Goal: Information Seeking & Learning: Learn about a topic

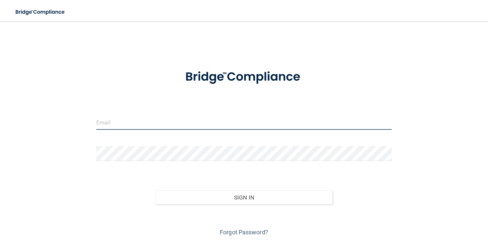
click at [115, 123] on input "email" at bounding box center [244, 122] width 296 height 15
type input "[EMAIL_ADDRESS][DOMAIN_NAME]"
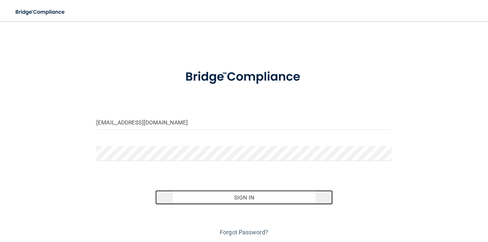
click at [215, 193] on button "Sign In" at bounding box center [244, 197] width 177 height 15
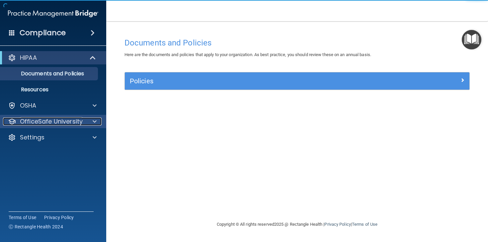
click at [95, 123] on span at bounding box center [95, 122] width 4 height 8
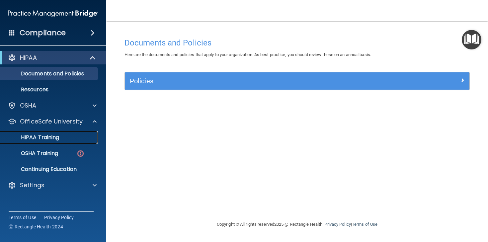
click at [41, 139] on p "HIPAA Training" at bounding box center [31, 137] width 55 height 7
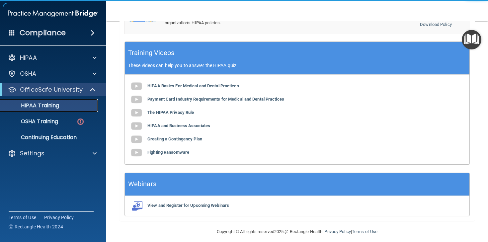
scroll to position [227, 0]
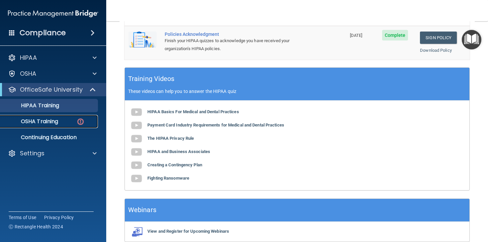
click at [40, 121] on p "OSHA Training" at bounding box center [31, 121] width 54 height 7
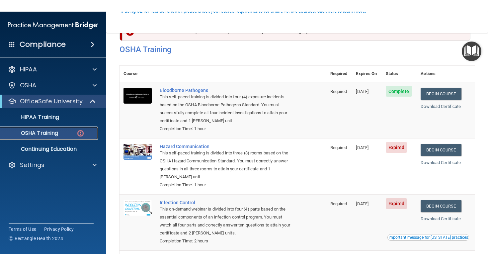
scroll to position [72, 0]
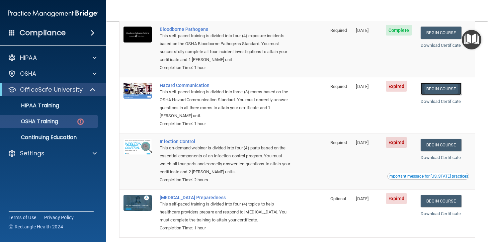
click at [447, 90] on link "Begin Course" at bounding box center [441, 89] width 41 height 12
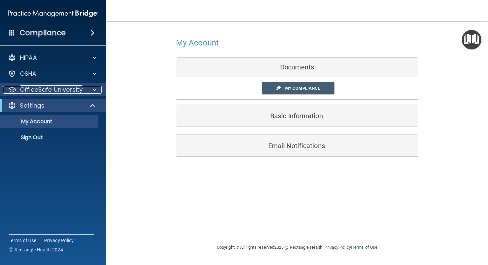
click at [86, 88] on div at bounding box center [93, 90] width 17 height 8
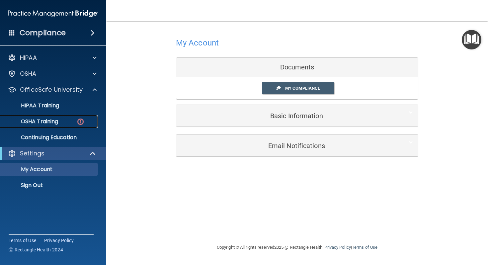
click at [44, 120] on p "OSHA Training" at bounding box center [31, 121] width 54 height 7
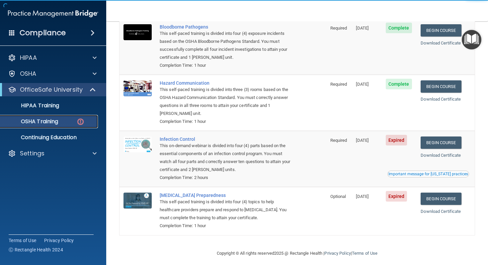
scroll to position [79, 0]
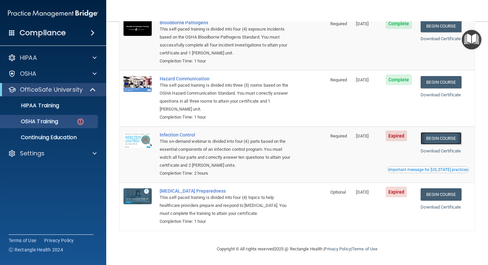
click at [447, 139] on link "Begin Course" at bounding box center [441, 138] width 41 height 12
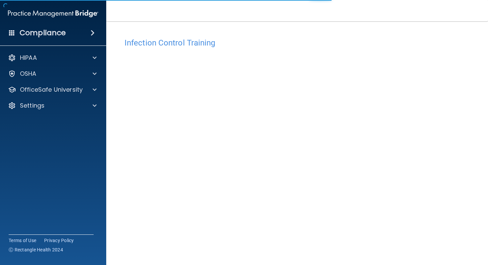
scroll to position [19, 0]
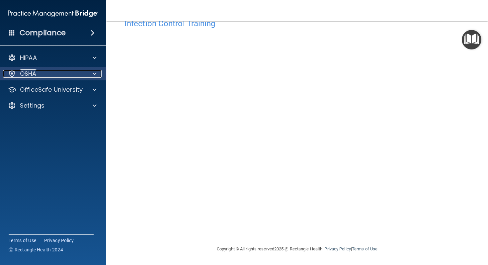
click at [87, 73] on div at bounding box center [93, 74] width 17 height 8
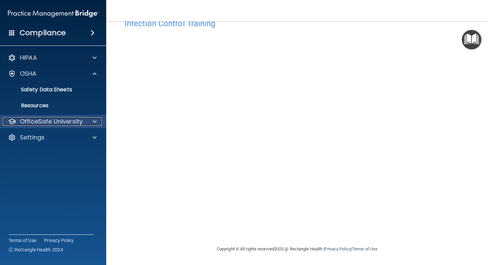
click at [77, 121] on p "OfficeSafe University" at bounding box center [51, 122] width 63 height 8
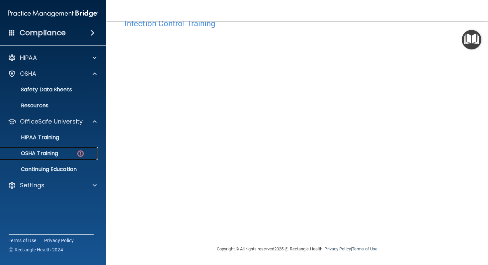
click at [50, 158] on link "OSHA Training" at bounding box center [45, 153] width 105 height 13
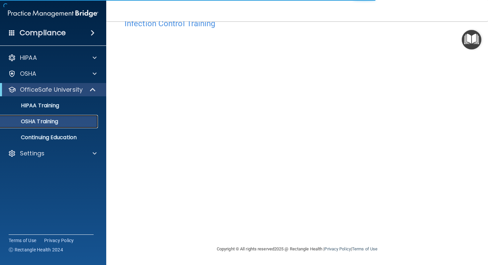
scroll to position [61, 0]
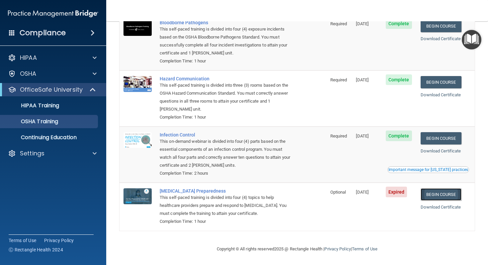
click at [448, 195] on link "Begin Course" at bounding box center [441, 194] width 41 height 12
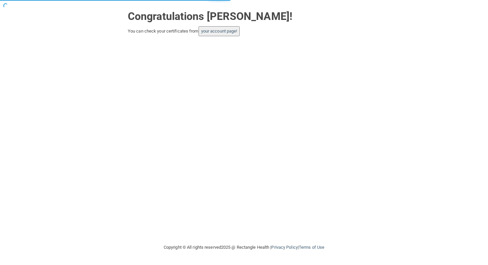
click at [227, 34] on button "your account page!" at bounding box center [220, 31] width 42 height 10
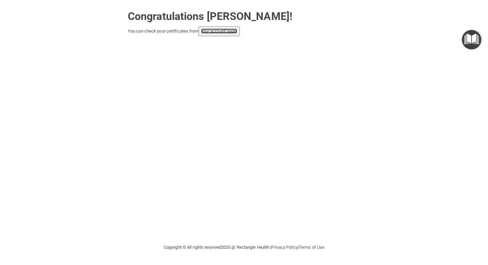
click at [224, 31] on link "your account page!" at bounding box center [219, 31] width 36 height 5
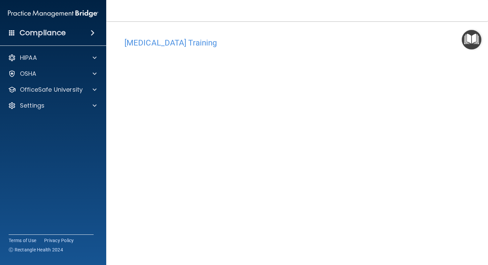
scroll to position [19, 0]
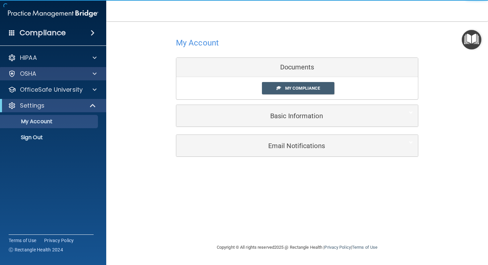
click at [64, 78] on div "OSHA" at bounding box center [53, 73] width 107 height 13
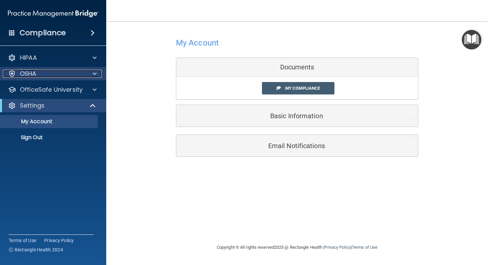
click at [96, 76] on span at bounding box center [95, 74] width 4 height 8
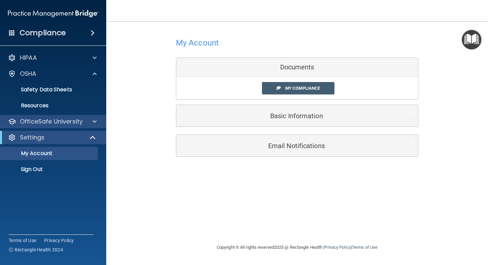
click at [63, 127] on div "OfficeSafe University" at bounding box center [53, 121] width 107 height 13
click at [90, 123] on div at bounding box center [93, 122] width 17 height 8
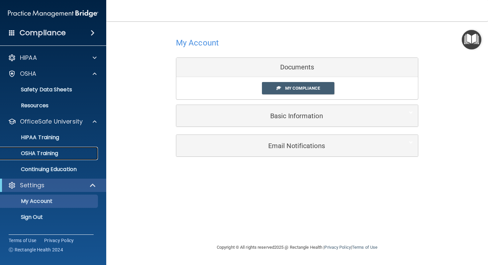
click at [45, 155] on p "OSHA Training" at bounding box center [31, 153] width 54 height 7
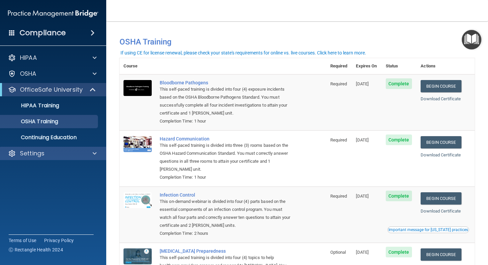
click at [48, 149] on div "Settings" at bounding box center [53, 153] width 107 height 13
click at [96, 157] on span at bounding box center [95, 154] width 4 height 8
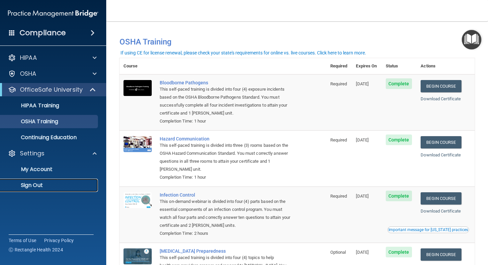
click at [33, 186] on p "Sign Out" at bounding box center [49, 185] width 91 height 7
